Goal: Task Accomplishment & Management: Use online tool/utility

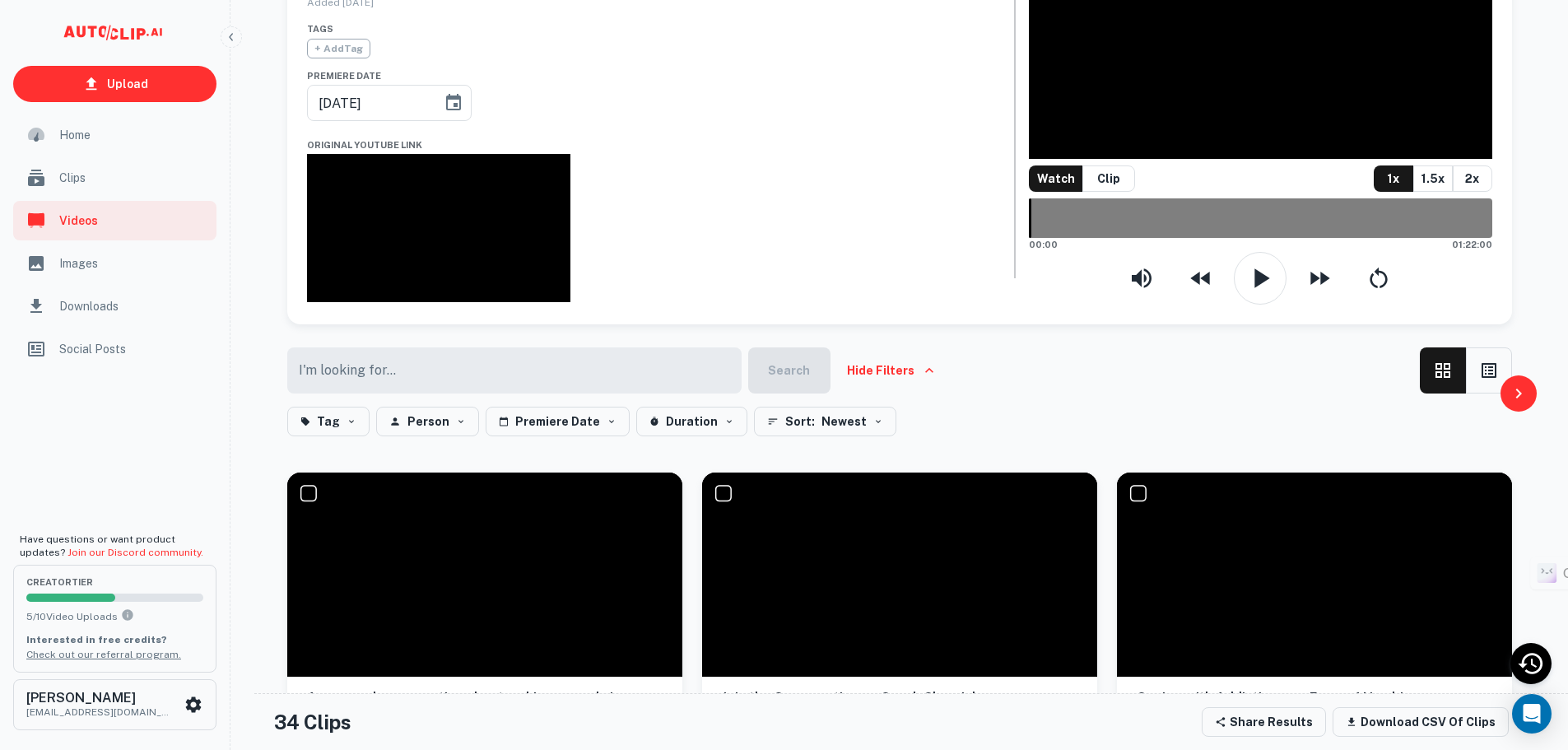
scroll to position [82, 0]
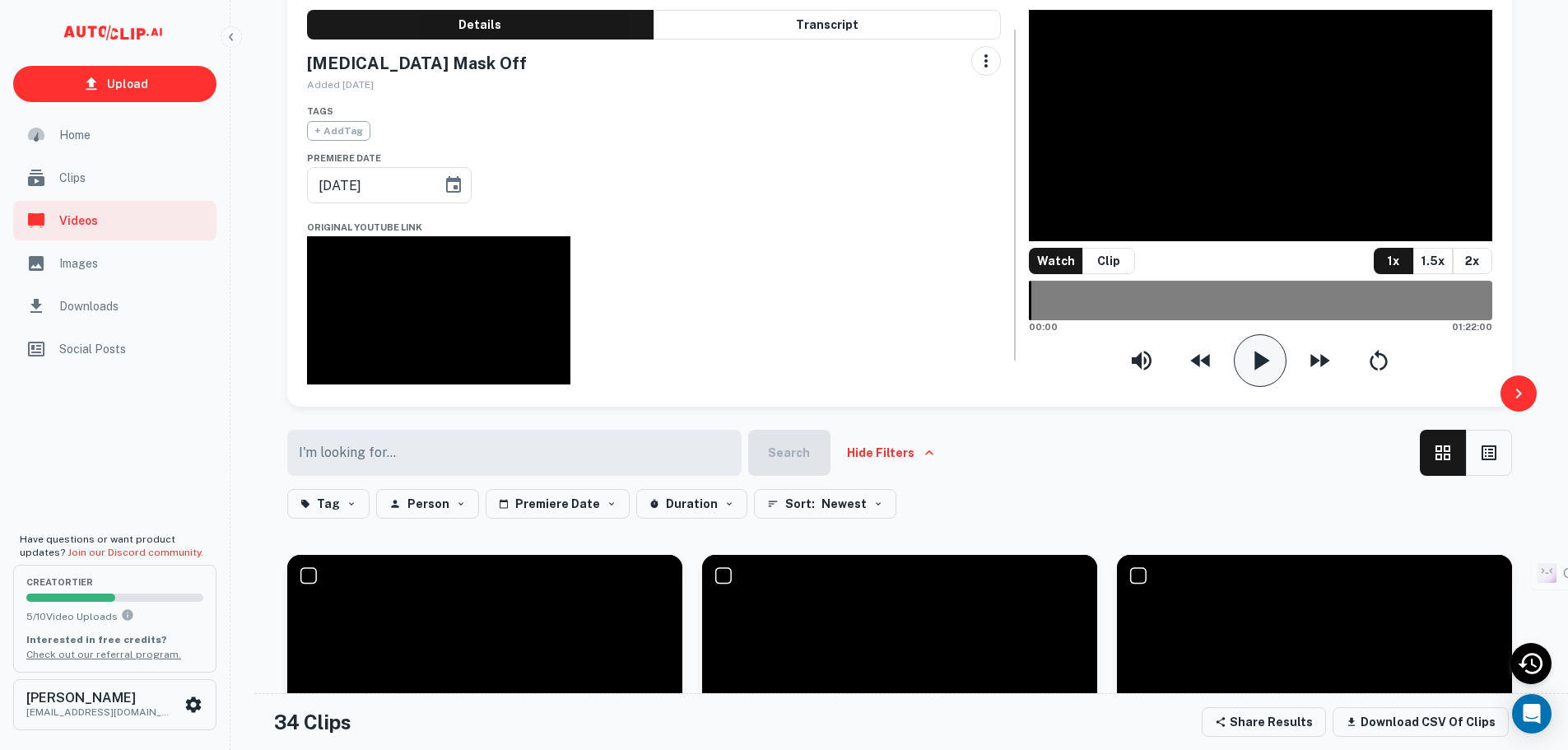
click at [1264, 377] on icon "button" at bounding box center [1260, 361] width 33 height 33
click at [1204, 321] on div "30:55.47" at bounding box center [1260, 301] width 463 height 40
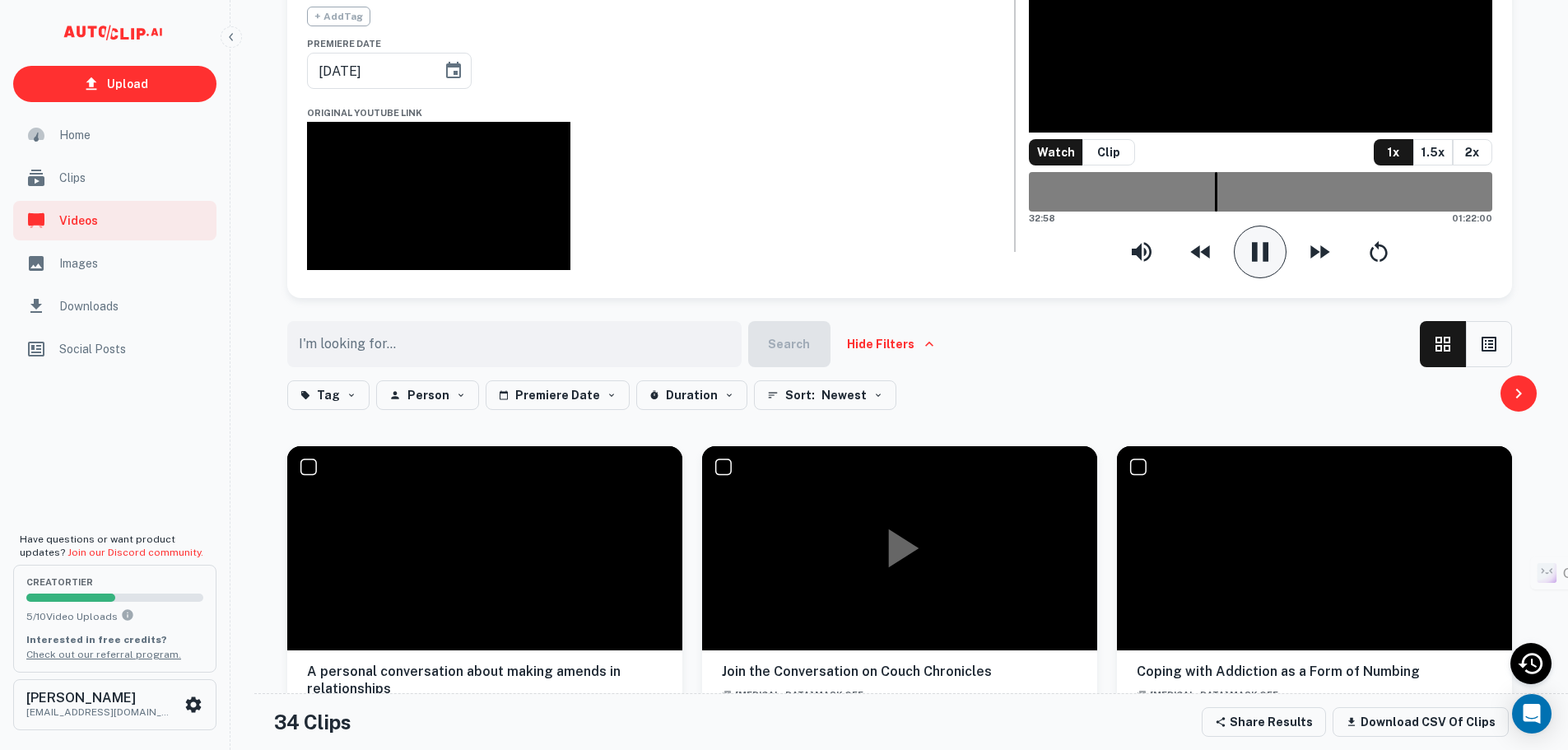
scroll to position [0, 0]
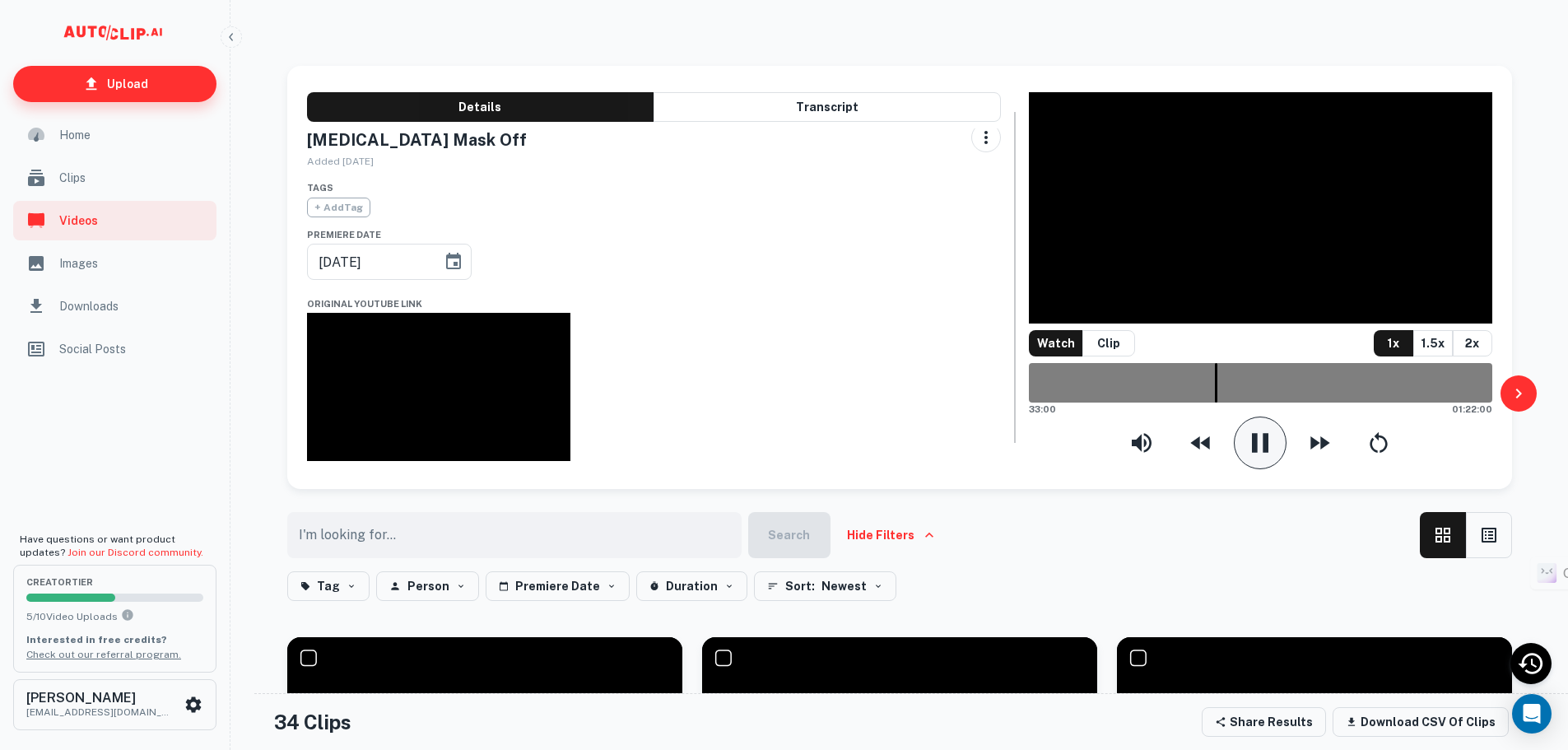
click at [159, 88] on link "Upload" at bounding box center [115, 84] width 204 height 36
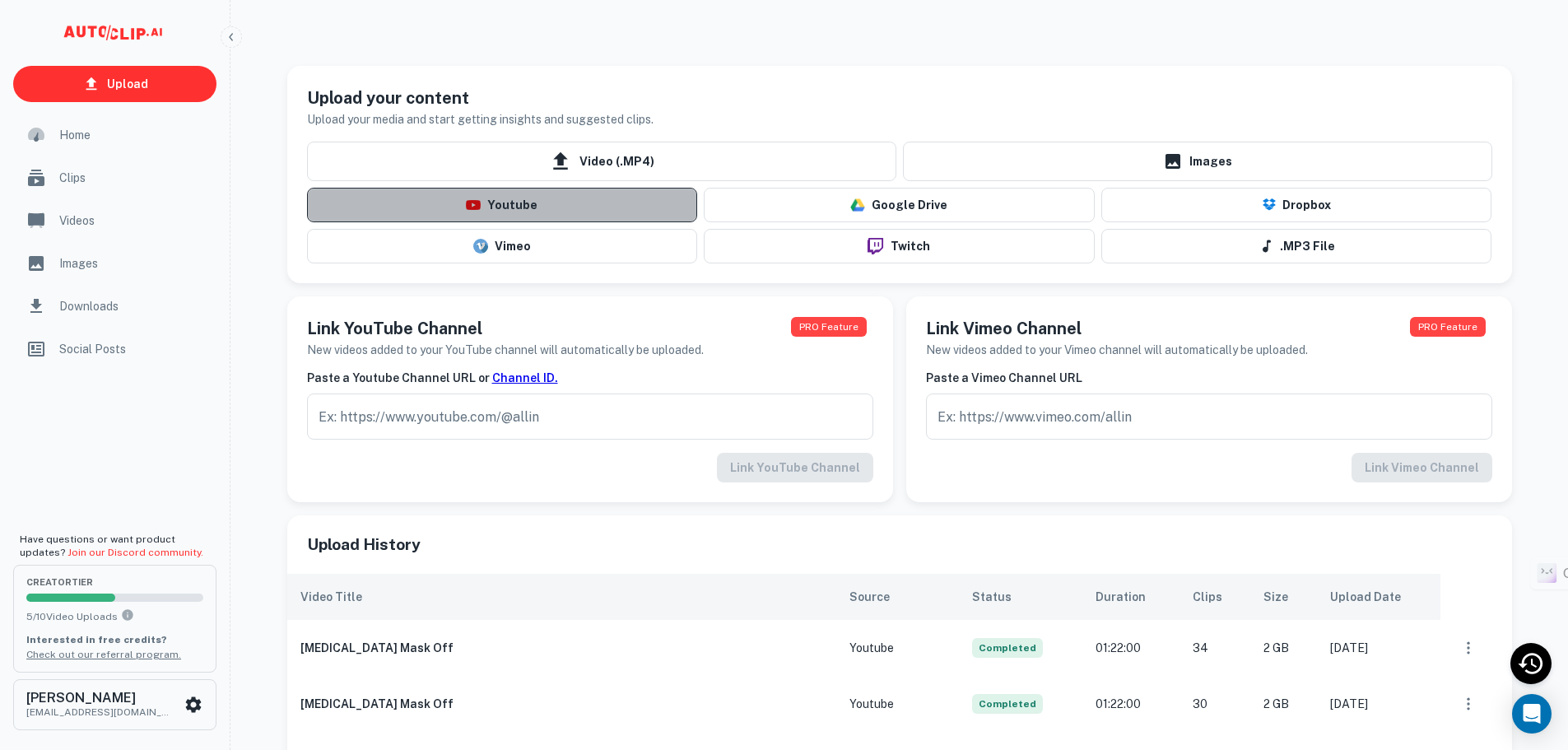
click at [536, 201] on button "Youtube" at bounding box center [503, 205] width 391 height 34
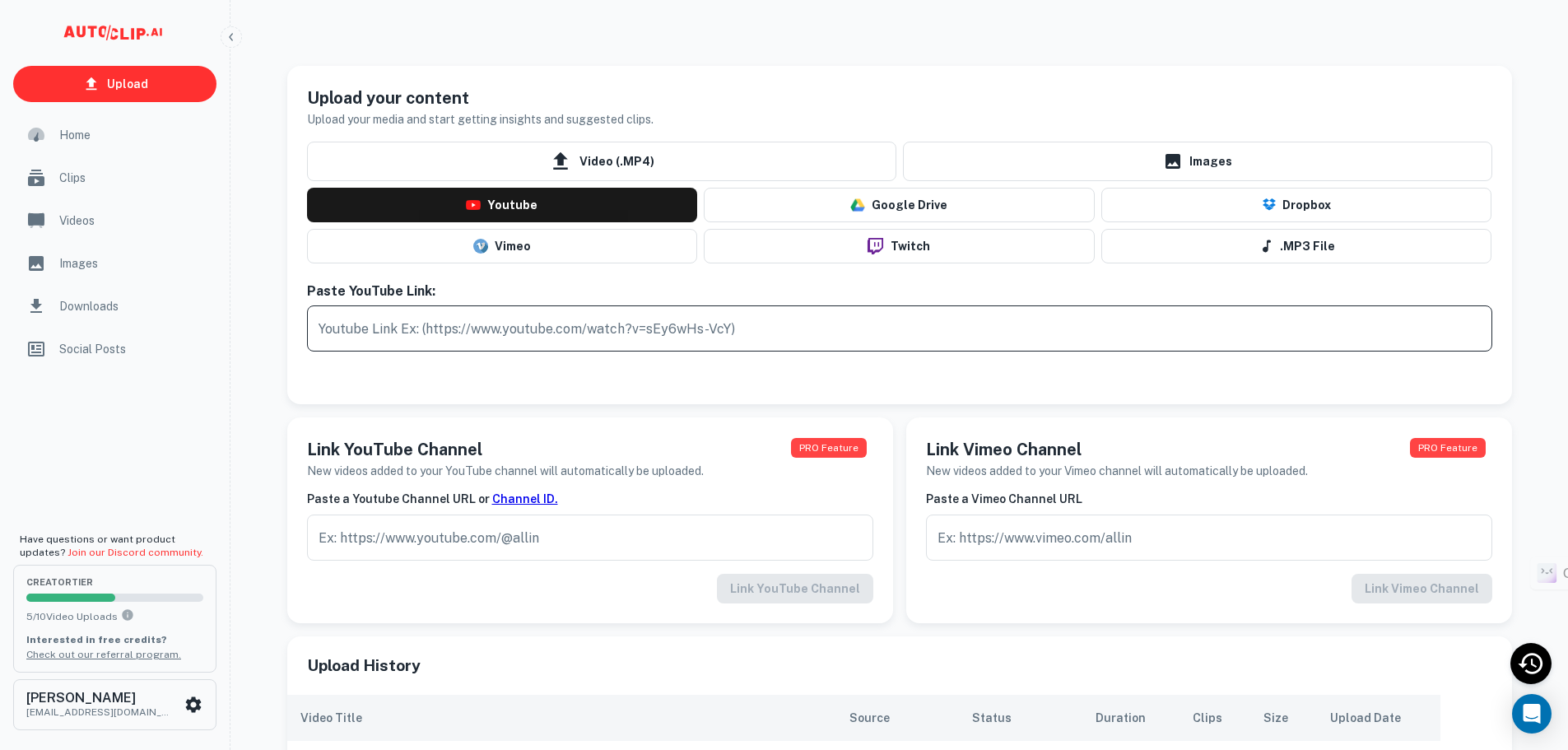
click at [466, 329] on input "text" at bounding box center [899, 328] width 1186 height 46
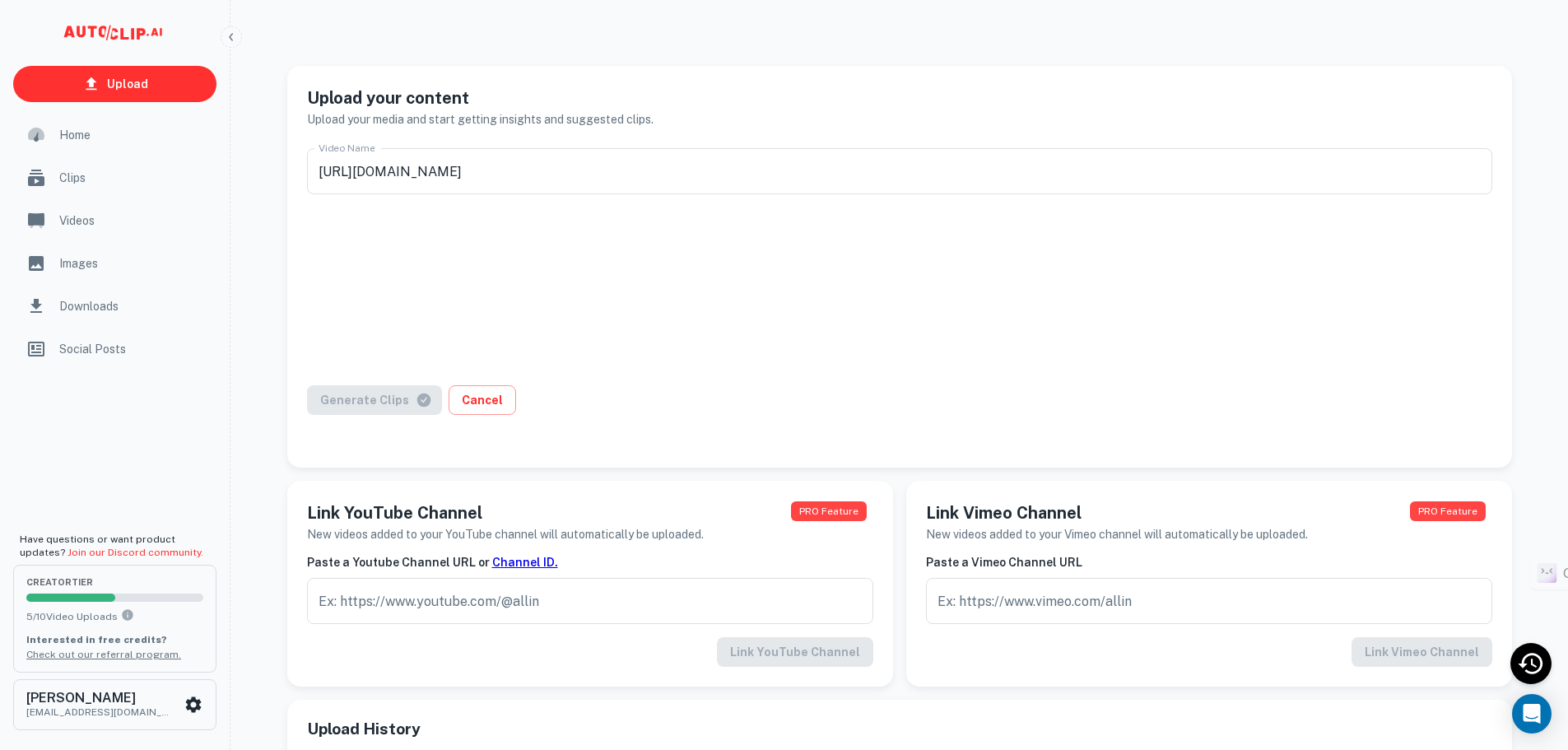
type input "Are Men Naturally Polygamous, or Is That Just an Excuse to Cheat?"
click at [387, 409] on button "Generate Clips" at bounding box center [374, 399] width 135 height 30
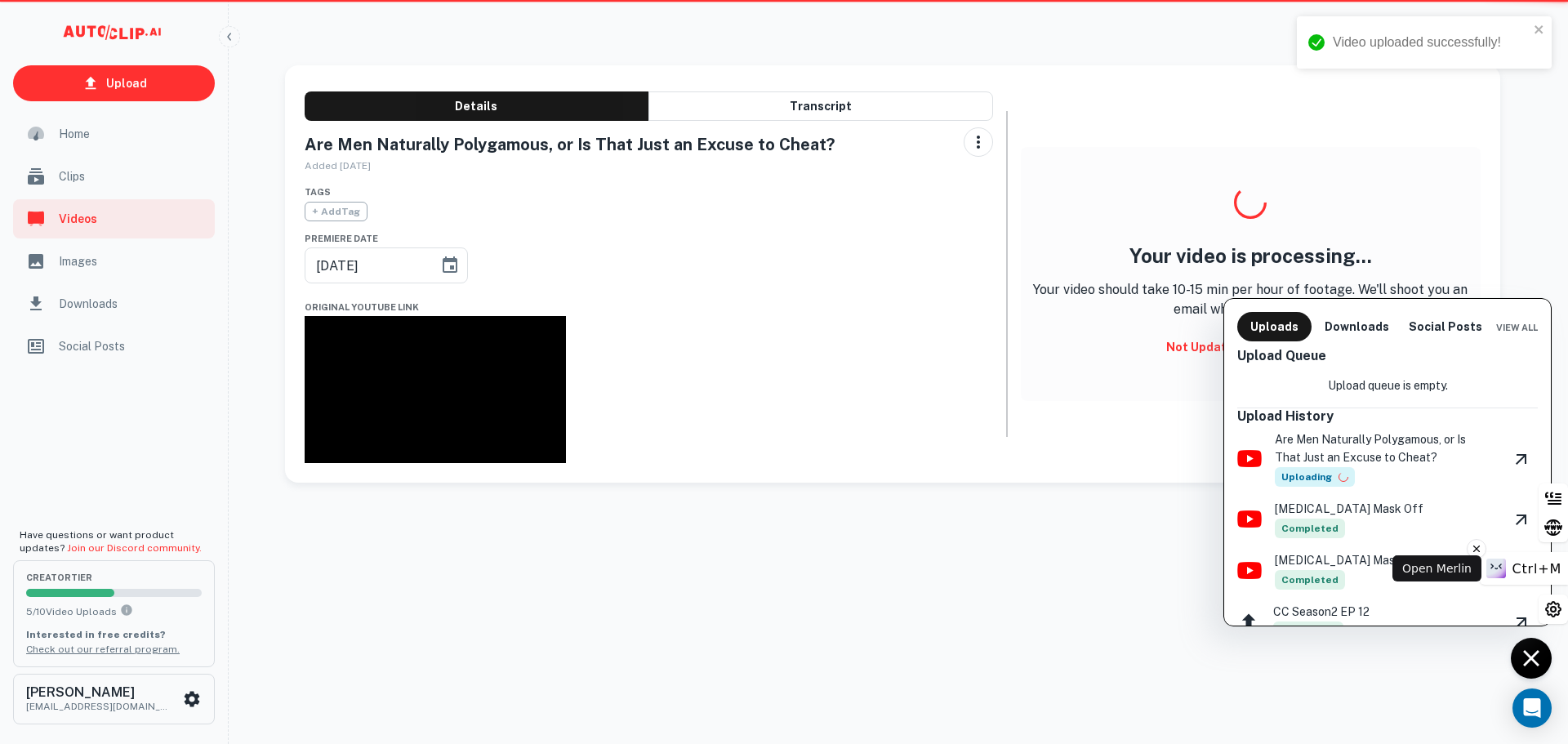
type input "[DATE]"
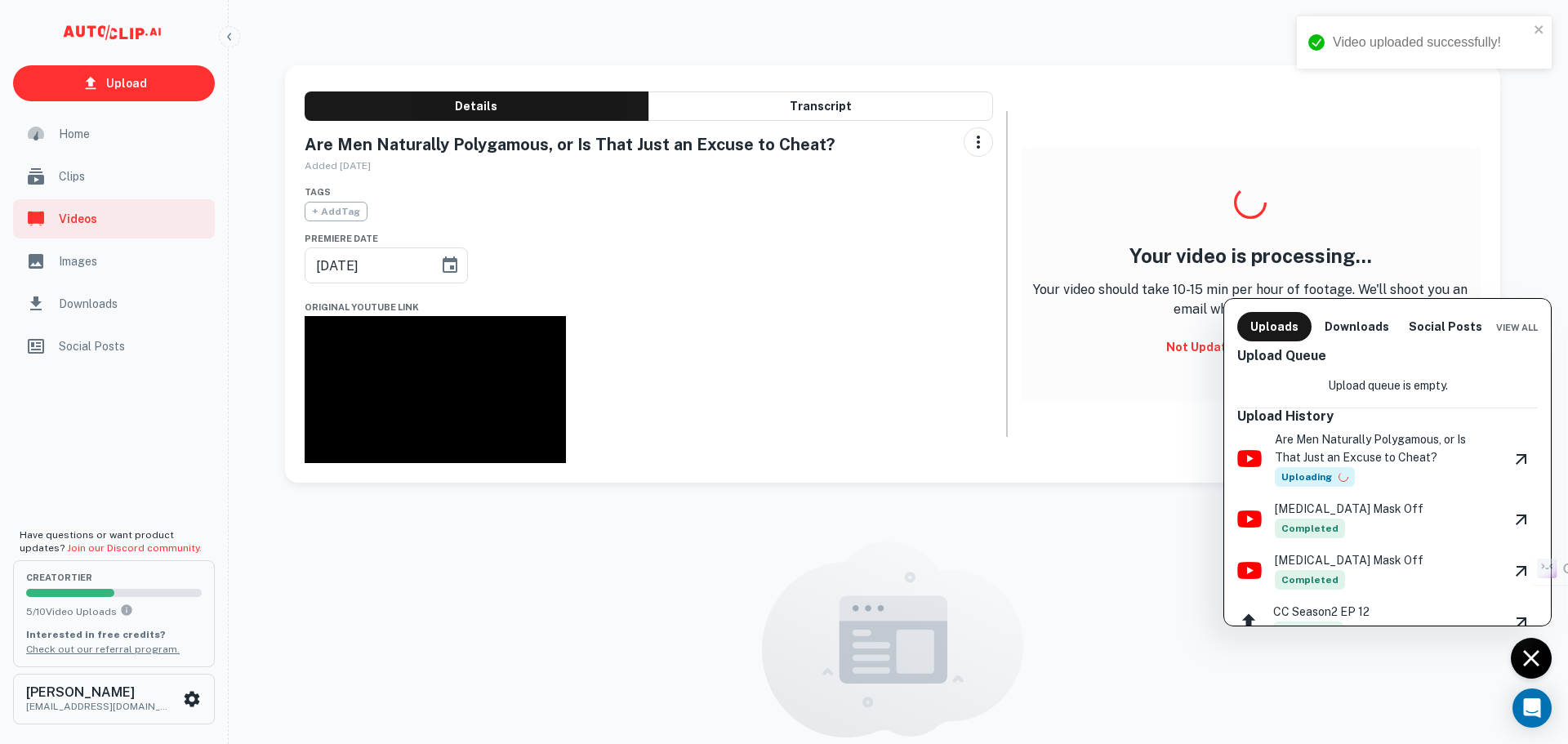
scroll to position [82, 0]
